Goal: Information Seeking & Learning: Learn about a topic

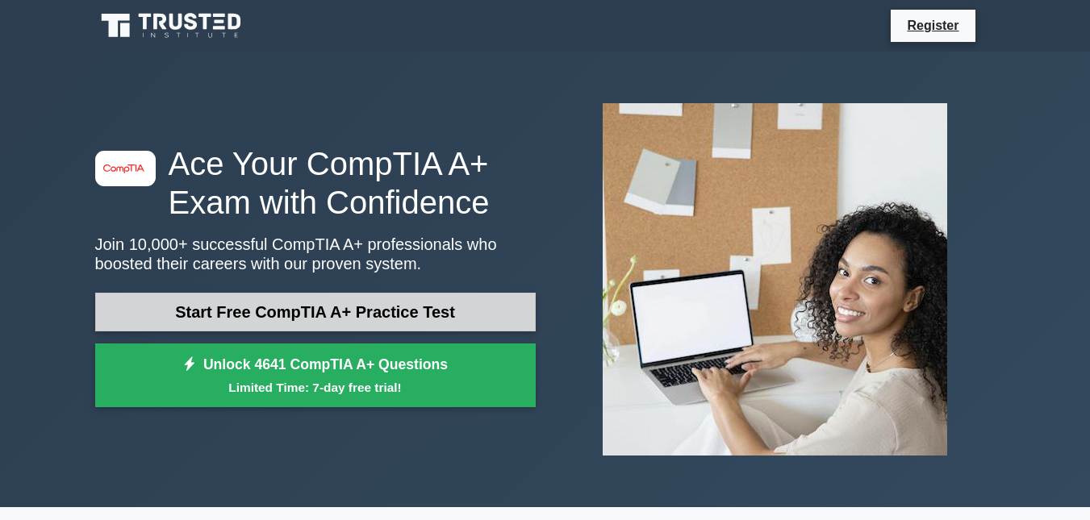
click at [407, 293] on link "Start Free CompTIA A+ Practice Test" at bounding box center [315, 312] width 440 height 39
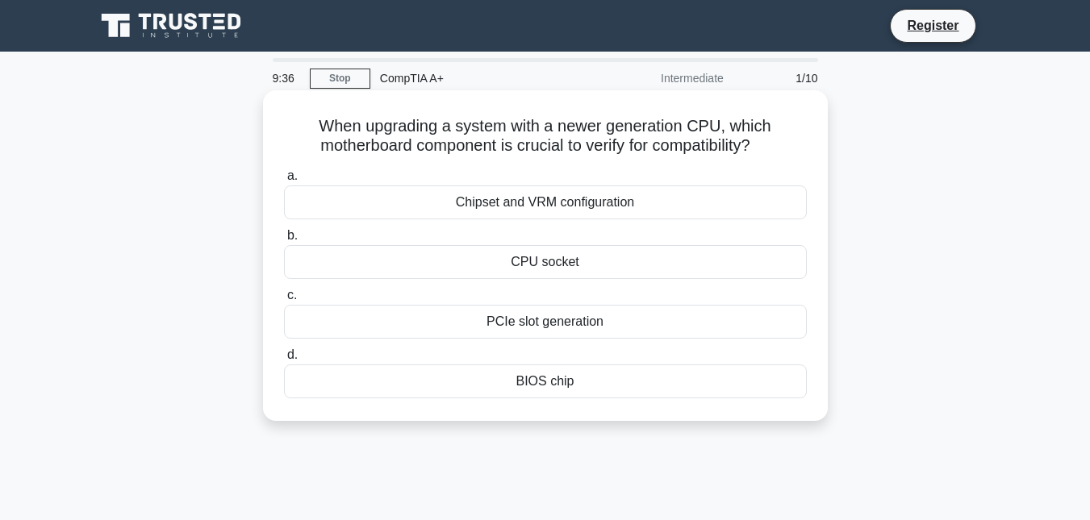
click at [505, 328] on div "PCIe slot generation" at bounding box center [545, 322] width 523 height 34
click at [284, 301] on input "c. PCIe slot generation" at bounding box center [284, 295] width 0 height 10
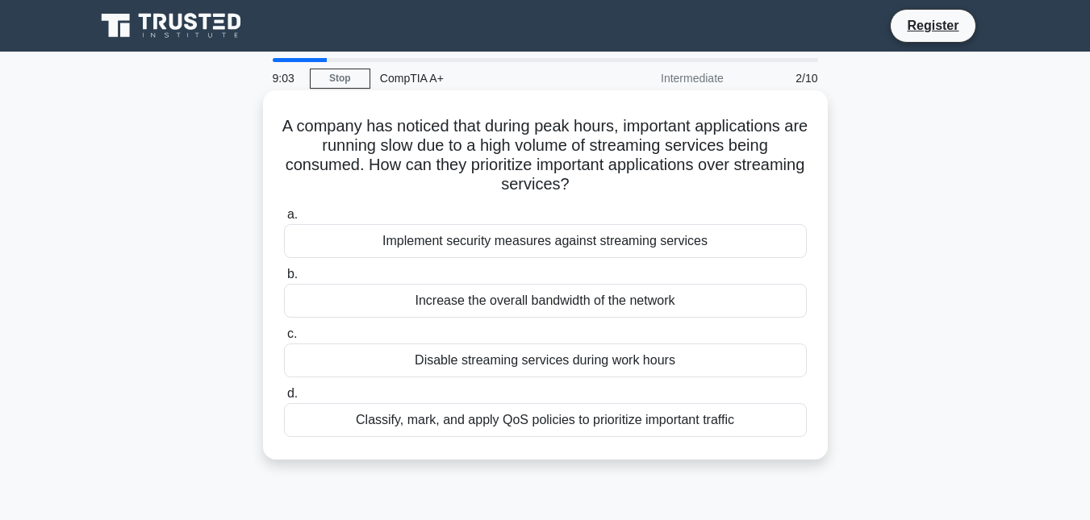
click at [522, 417] on div "Classify, mark, and apply QoS policies to prioritize important traffic" at bounding box center [545, 420] width 523 height 34
click at [284, 399] on input "d. Classify, mark, and apply QoS policies to prioritize important traffic" at bounding box center [284, 394] width 0 height 10
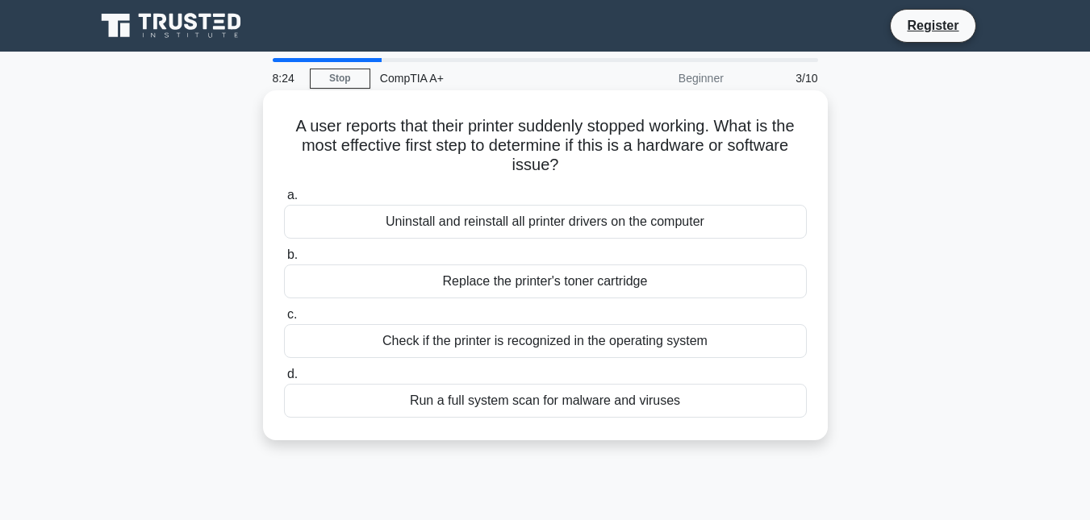
click at [537, 338] on div "Check if the printer is recognized in the operating system" at bounding box center [545, 341] width 523 height 34
click at [284, 320] on input "c. Check if the printer is recognized in the operating system" at bounding box center [284, 315] width 0 height 10
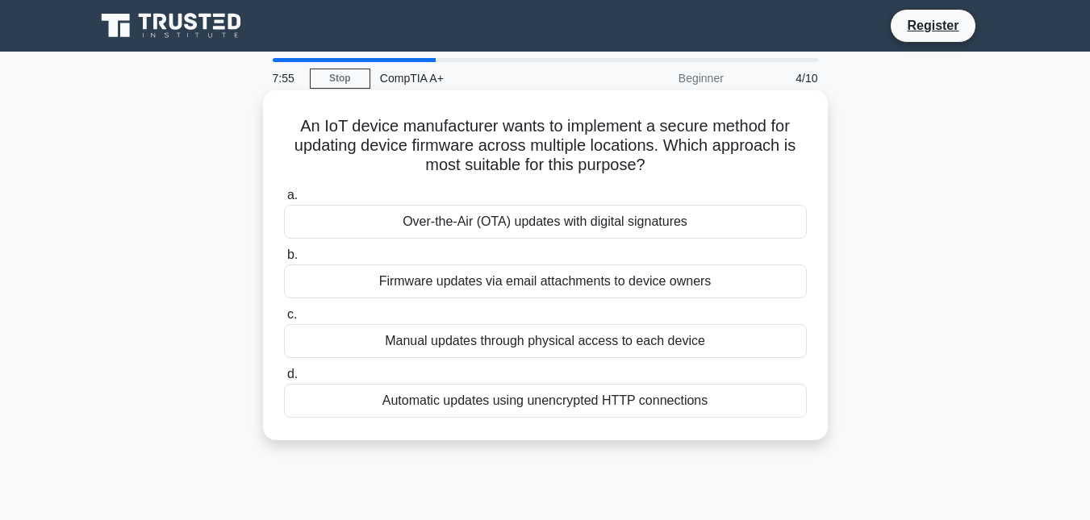
click at [525, 410] on div "Automatic updates using unencrypted HTTP connections" at bounding box center [545, 401] width 523 height 34
click at [284, 380] on input "d. Automatic updates using unencrypted HTTP connections" at bounding box center [284, 374] width 0 height 10
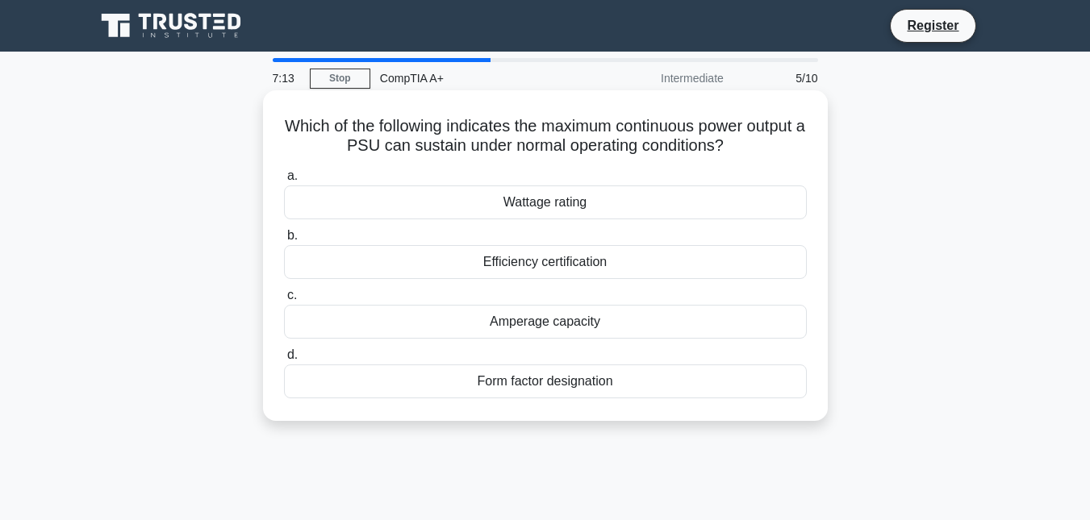
click at [528, 207] on div "Wattage rating" at bounding box center [545, 203] width 523 height 34
click at [284, 181] on input "a. Wattage rating" at bounding box center [284, 176] width 0 height 10
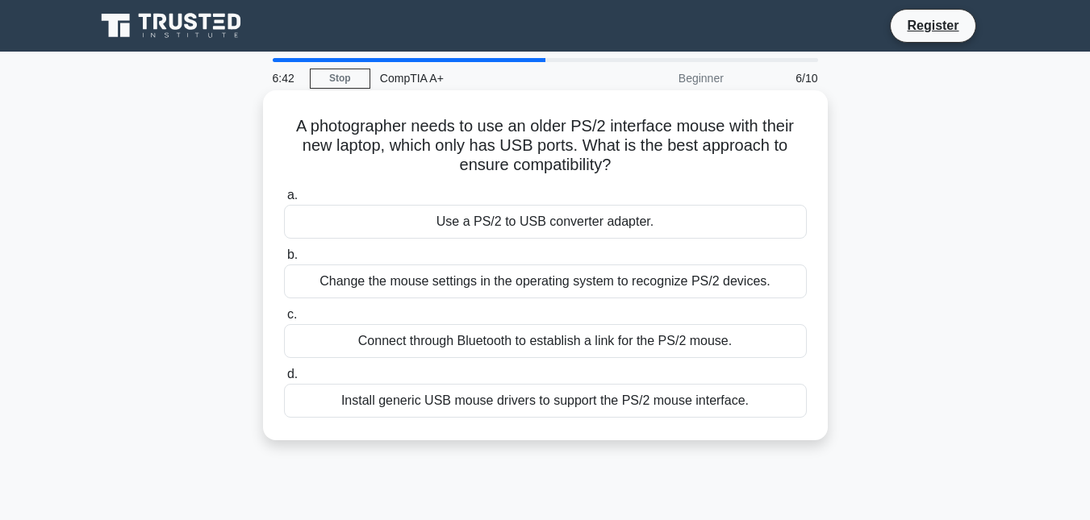
click at [525, 220] on div "Use a PS/2 to USB converter adapter." at bounding box center [545, 222] width 523 height 34
click at [284, 201] on input "a. Use a PS/2 to USB converter adapter." at bounding box center [284, 195] width 0 height 10
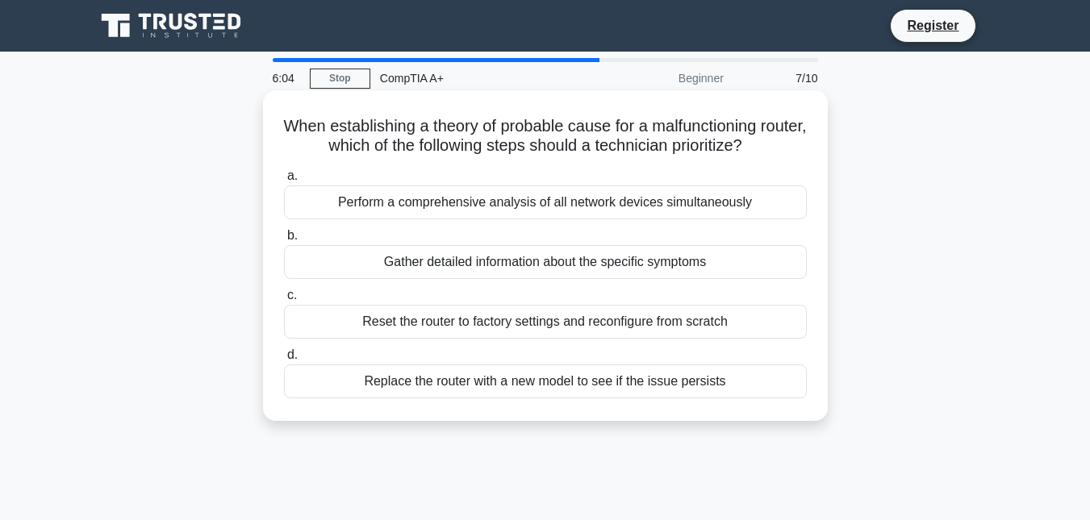
click at [507, 204] on div "Perform a comprehensive analysis of all network devices simultaneously" at bounding box center [545, 203] width 523 height 34
click at [284, 181] on input "a. Perform a comprehensive analysis of all network devices simultaneously" at bounding box center [284, 176] width 0 height 10
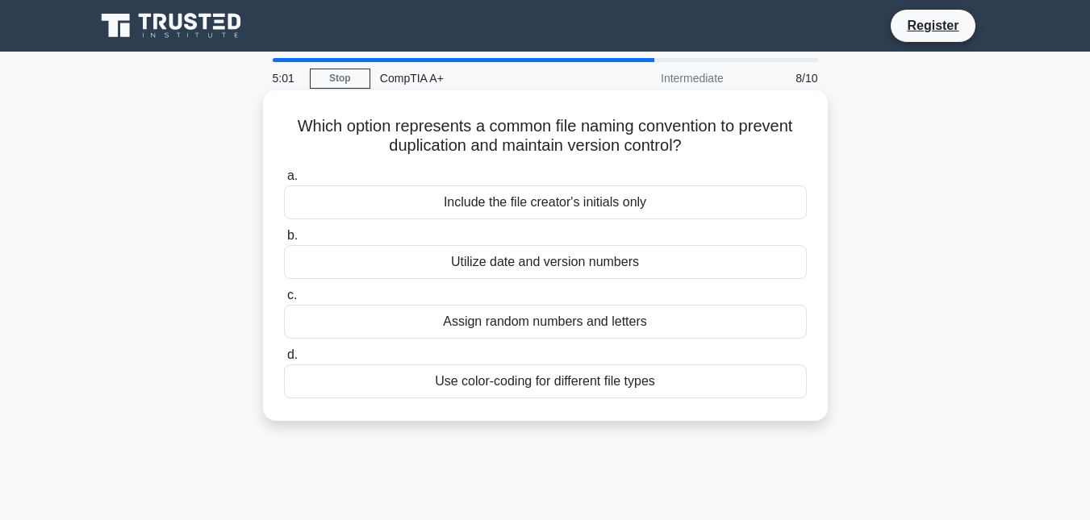
click at [545, 391] on div "Use color-coding for different file types" at bounding box center [545, 382] width 523 height 34
click at [284, 361] on input "d. Use color-coding for different file types" at bounding box center [284, 355] width 0 height 10
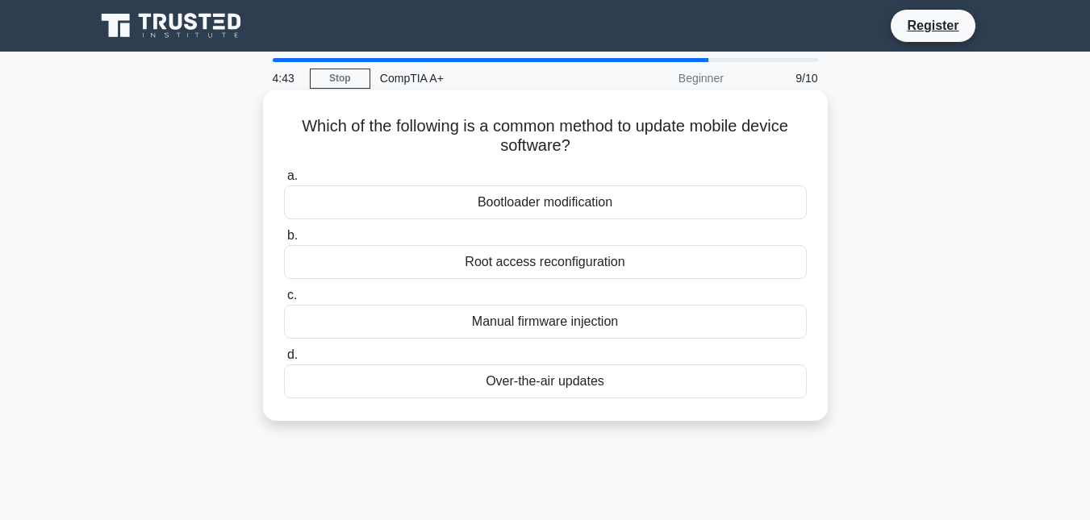
click at [583, 375] on div "Over-the-air updates" at bounding box center [545, 382] width 523 height 34
click at [284, 361] on input "d. Over-the-air updates" at bounding box center [284, 355] width 0 height 10
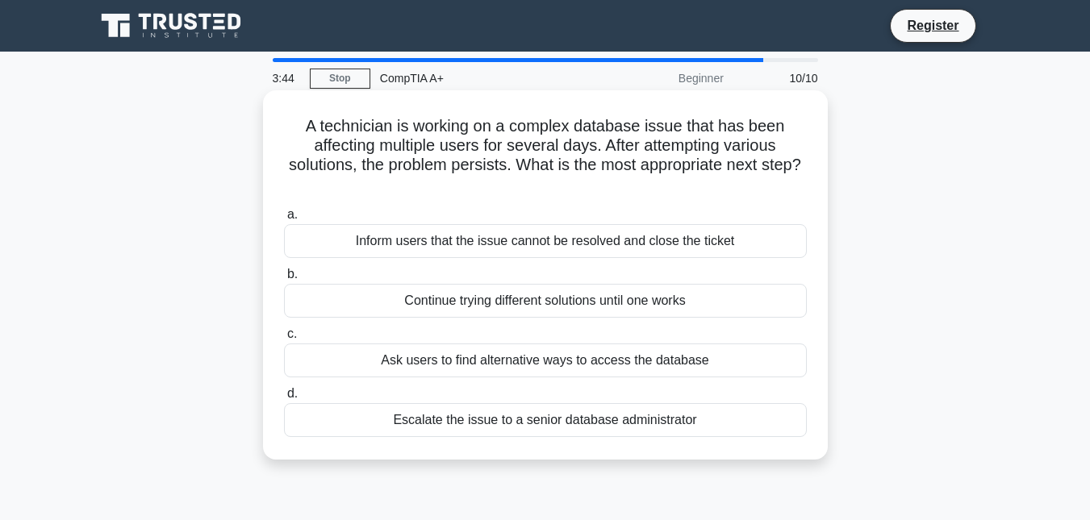
click at [557, 424] on div "Escalate the issue to a senior database administrator" at bounding box center [545, 420] width 523 height 34
click at [284, 399] on input "d. Escalate the issue to a senior database administrator" at bounding box center [284, 394] width 0 height 10
